Goal: Task Accomplishment & Management: Use online tool/utility

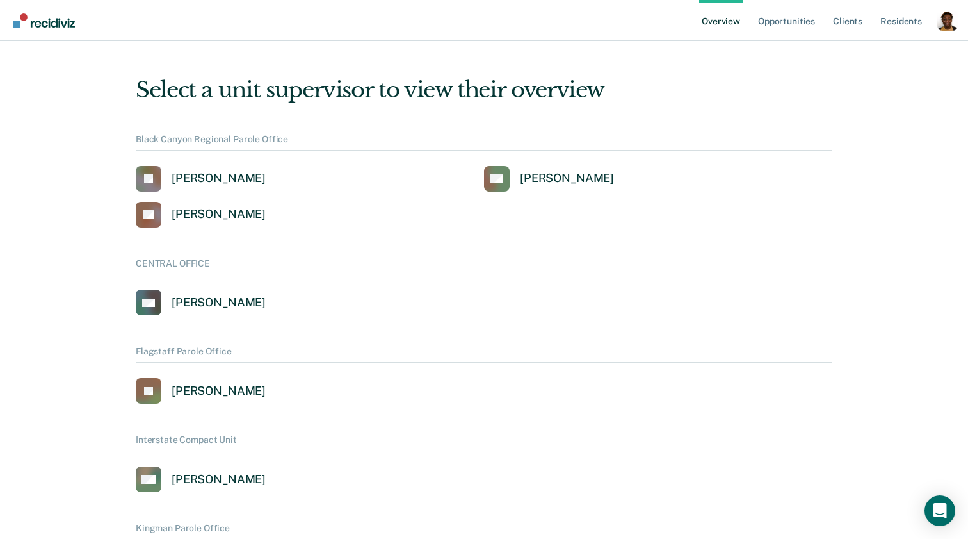
click at [952, 28] on div "Profile dropdown button" at bounding box center [948, 20] width 20 height 20
click at [871, 48] on link "Profile" at bounding box center [896, 51] width 103 height 11
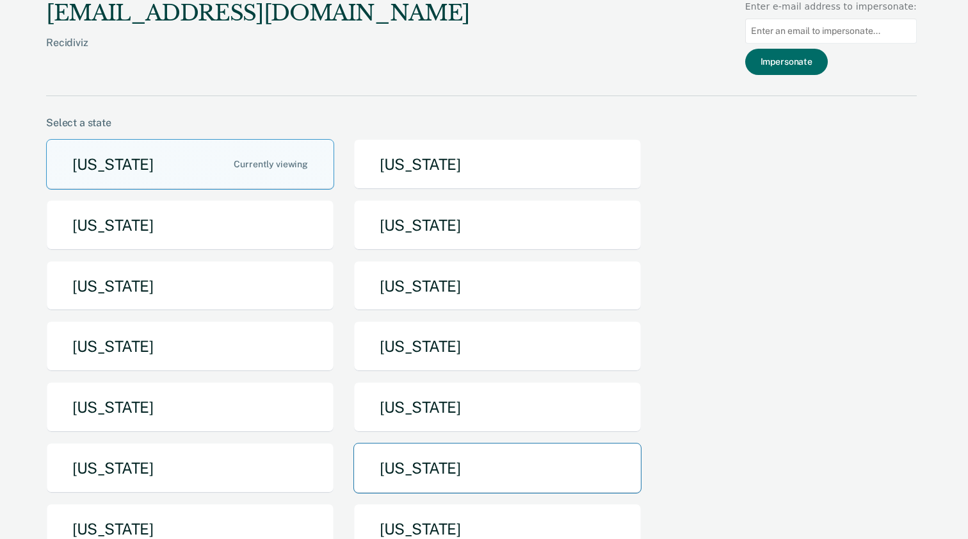
scroll to position [3, 0]
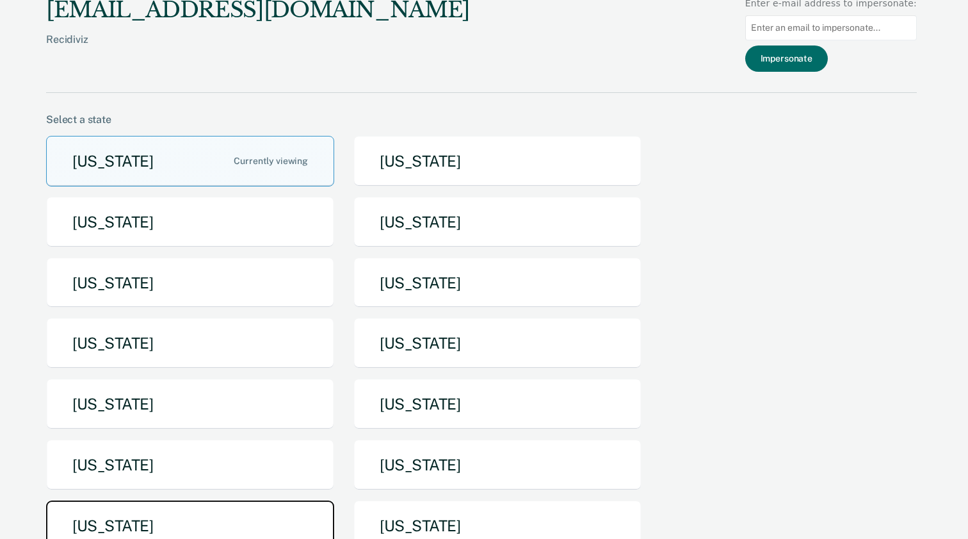
click at [319, 507] on button "[US_STATE]" at bounding box center [190, 525] width 288 height 51
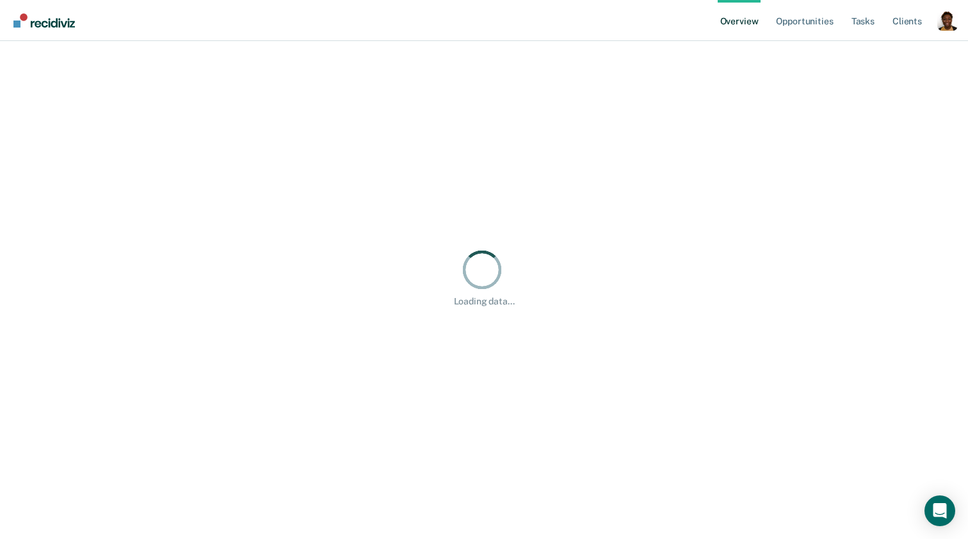
click at [946, 17] on div "Profile dropdown button" at bounding box center [948, 20] width 20 height 20
click at [857, 47] on link "Profile" at bounding box center [896, 51] width 103 height 11
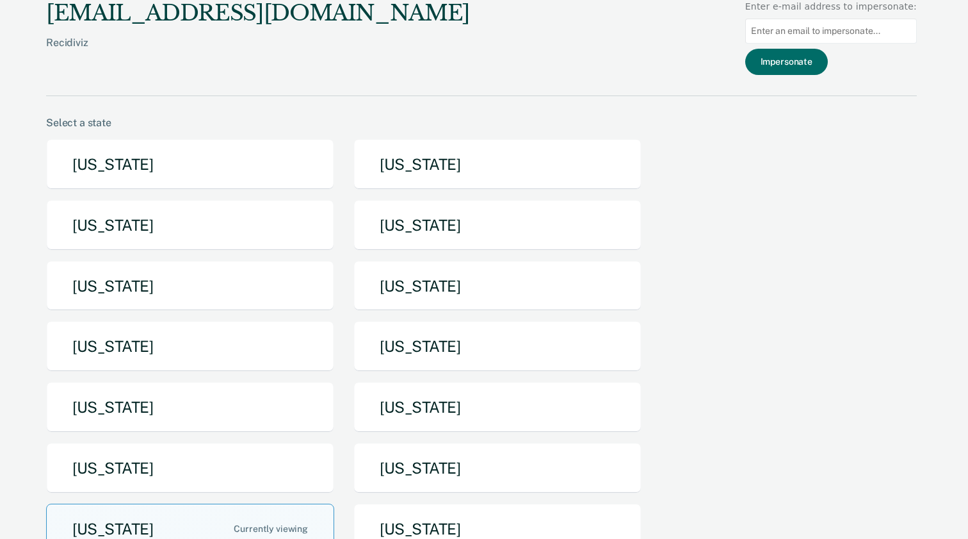
click at [783, 24] on input at bounding box center [832, 31] width 172 height 25
paste input "[PERSON_NAME][EMAIL_ADDRESS][DOMAIN_NAME][US_STATE]"
type input "[PERSON_NAME][EMAIL_ADDRESS][DOMAIN_NAME][US_STATE]"
click at [789, 58] on button "Impersonate" at bounding box center [787, 62] width 83 height 26
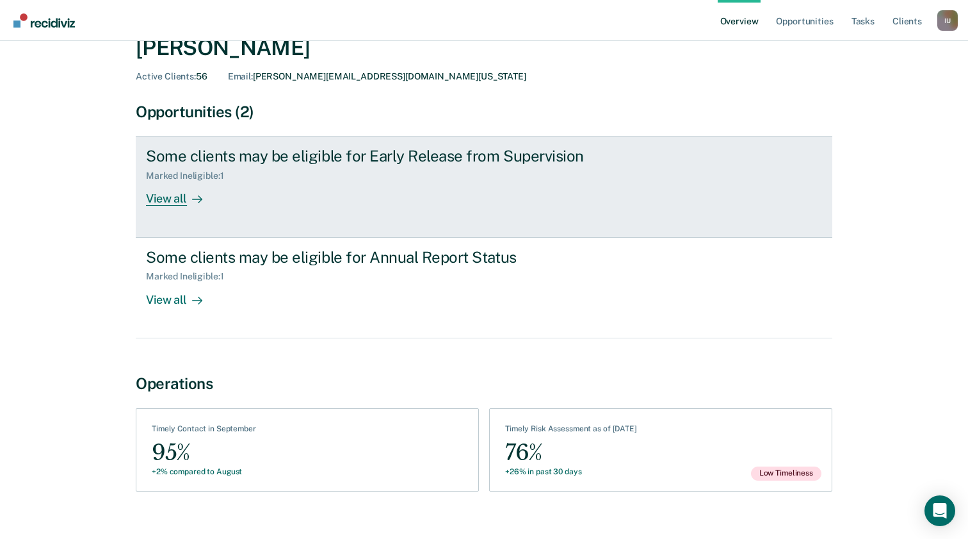
scroll to position [19, 0]
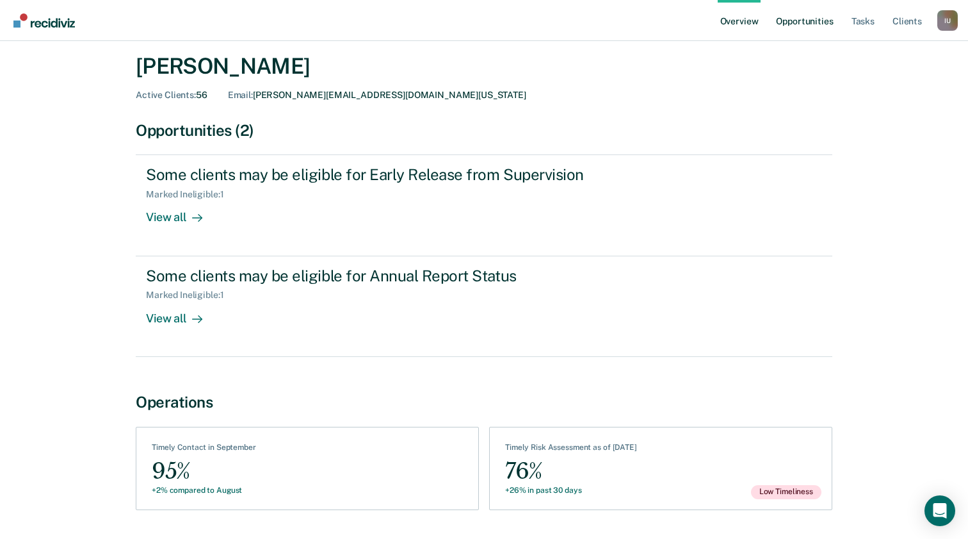
click at [818, 33] on link "Opportunities" at bounding box center [805, 20] width 62 height 41
